Goal: Task Accomplishment & Management: Manage account settings

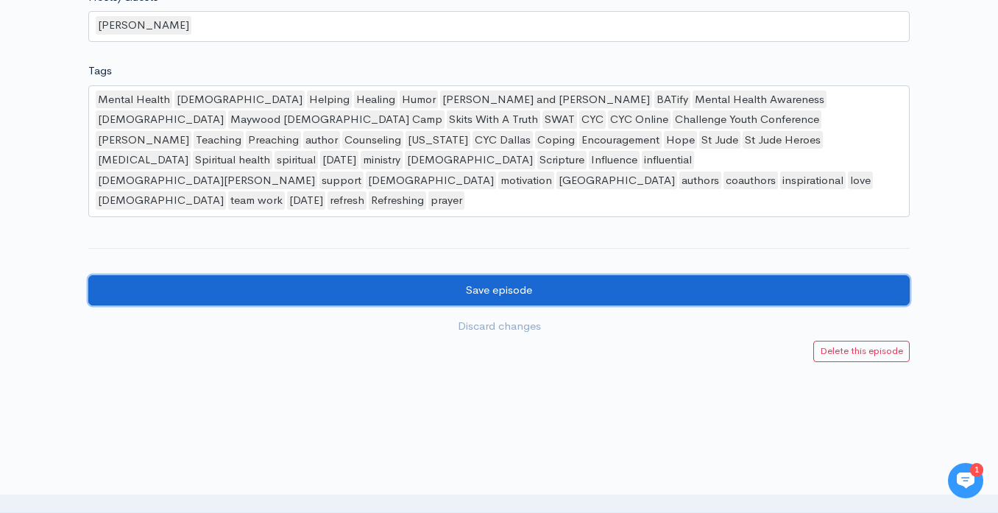
click at [711, 275] on input "Save episode" at bounding box center [498, 290] width 821 height 30
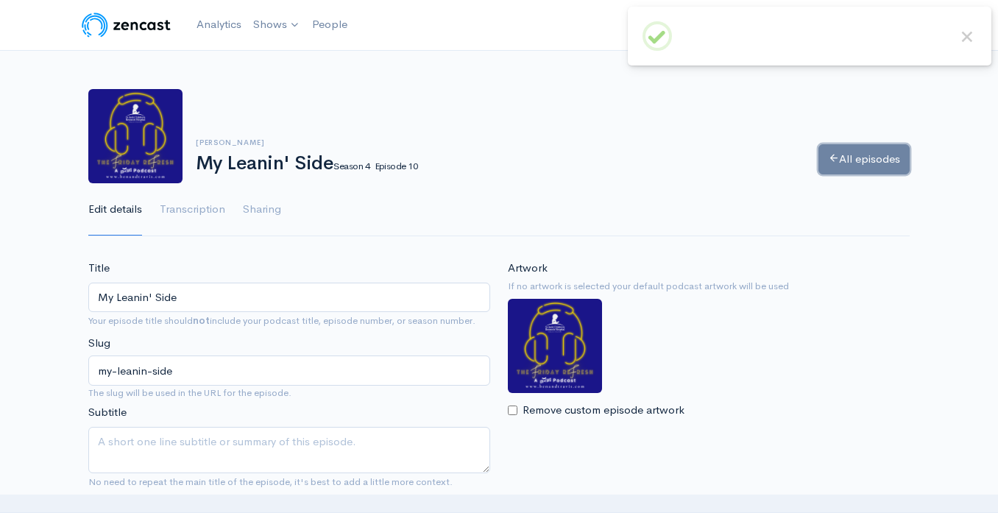
click at [841, 155] on link "All episodes" at bounding box center [864, 159] width 91 height 30
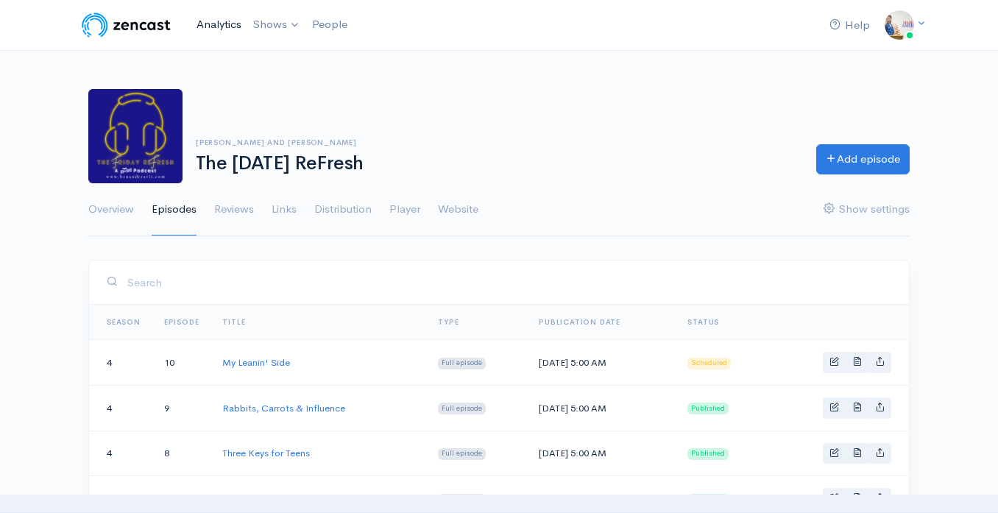
click at [225, 29] on link "Analytics" at bounding box center [219, 25] width 57 height 32
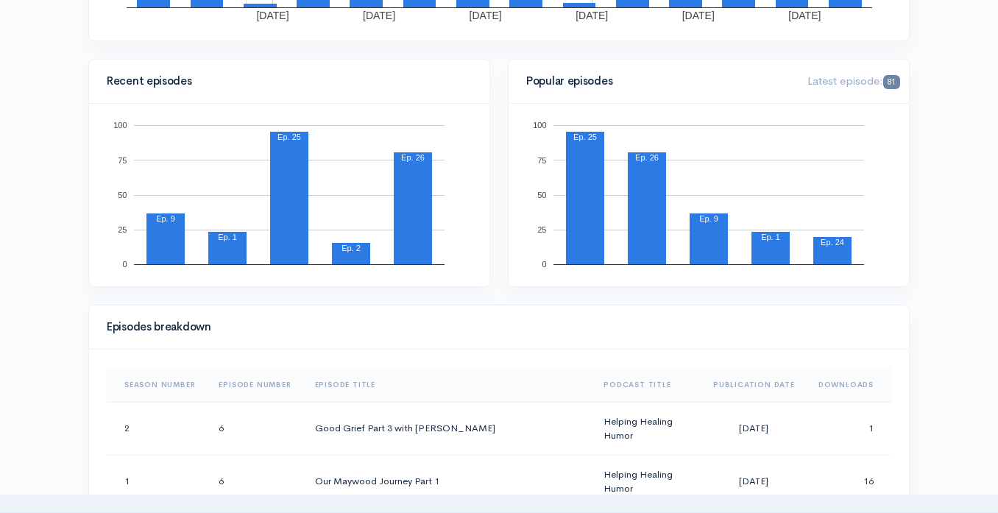
click at [840, 386] on th "Downloads" at bounding box center [849, 384] width 85 height 35
click at [840, 386] on th "Downloads" at bounding box center [844, 384] width 96 height 35
